Goal: Check status: Check status

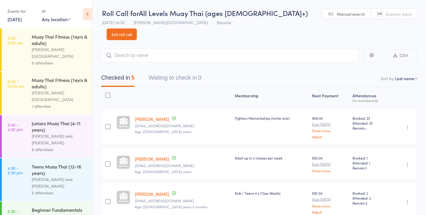
click at [22, 22] on link "[DATE]" at bounding box center [15, 19] width 14 height 6
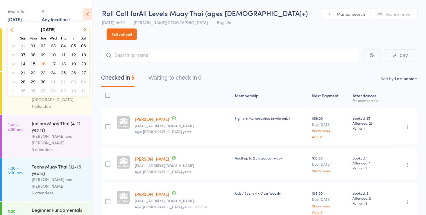
click at [54, 63] on span "17" at bounding box center [53, 63] width 5 height 5
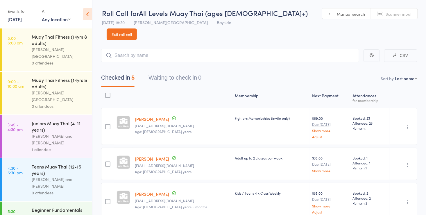
click at [77, 60] on div "0 attendees" at bounding box center [60, 63] width 56 height 7
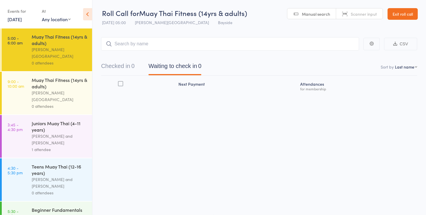
click at [303, 14] on span "Manual search" at bounding box center [316, 14] width 28 height 6
type input "0211"
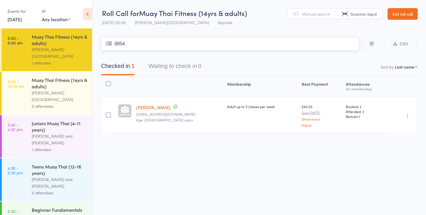
type input "0054"
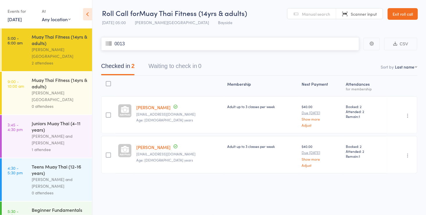
type input "0013"
